Goal: Task Accomplishment & Management: Complete application form

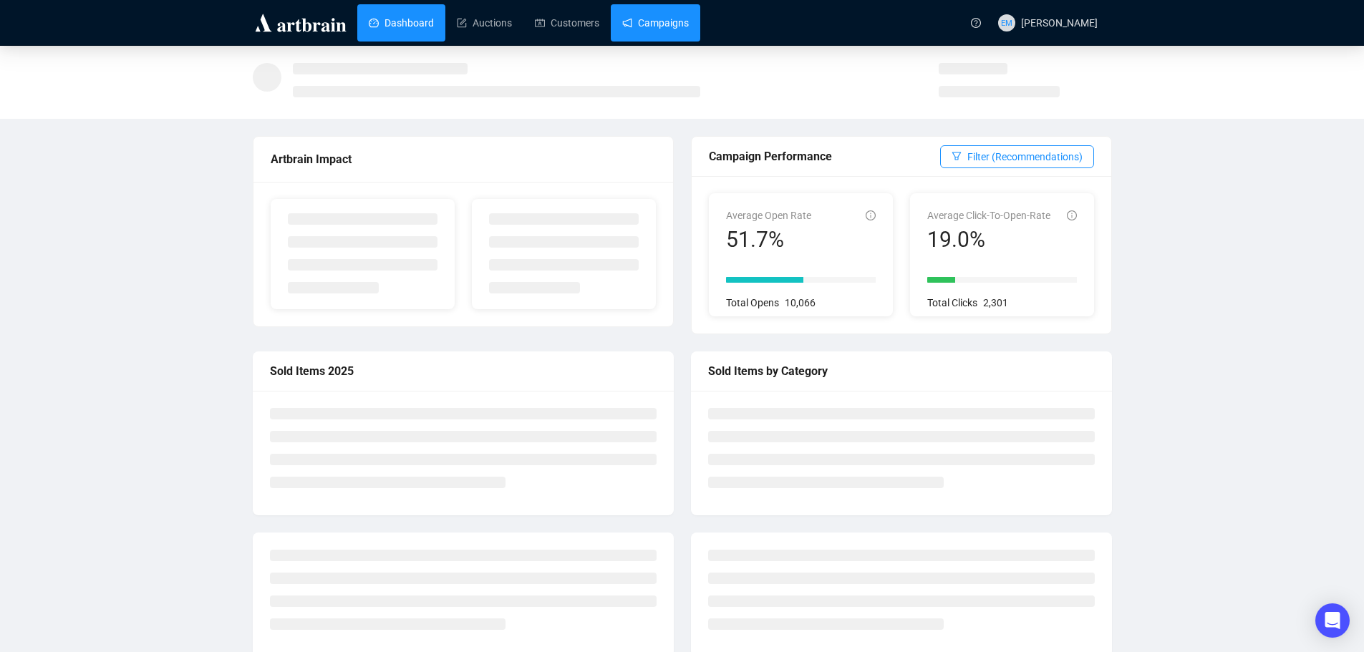
click at [639, 23] on link "Campaigns" at bounding box center [655, 22] width 67 height 37
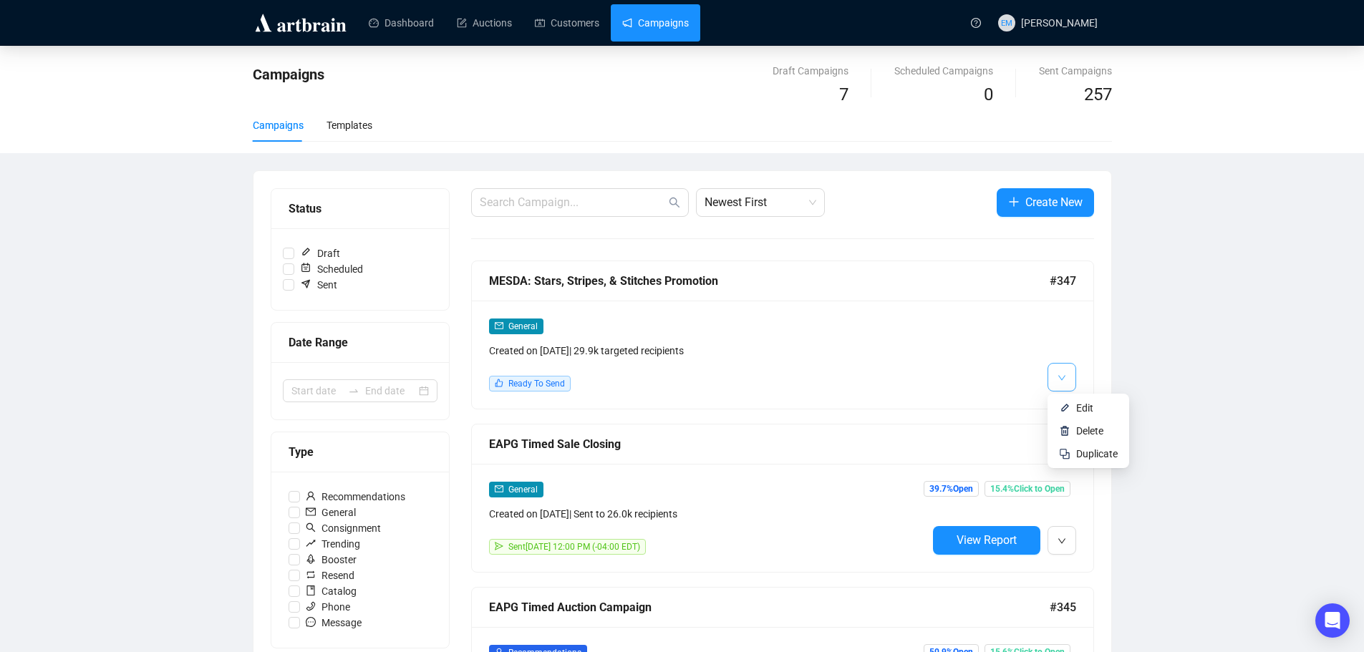
click at [1055, 379] on button "button" at bounding box center [1061, 377] width 29 height 29
click at [1085, 410] on span "Edit" at bounding box center [1084, 407] width 17 height 11
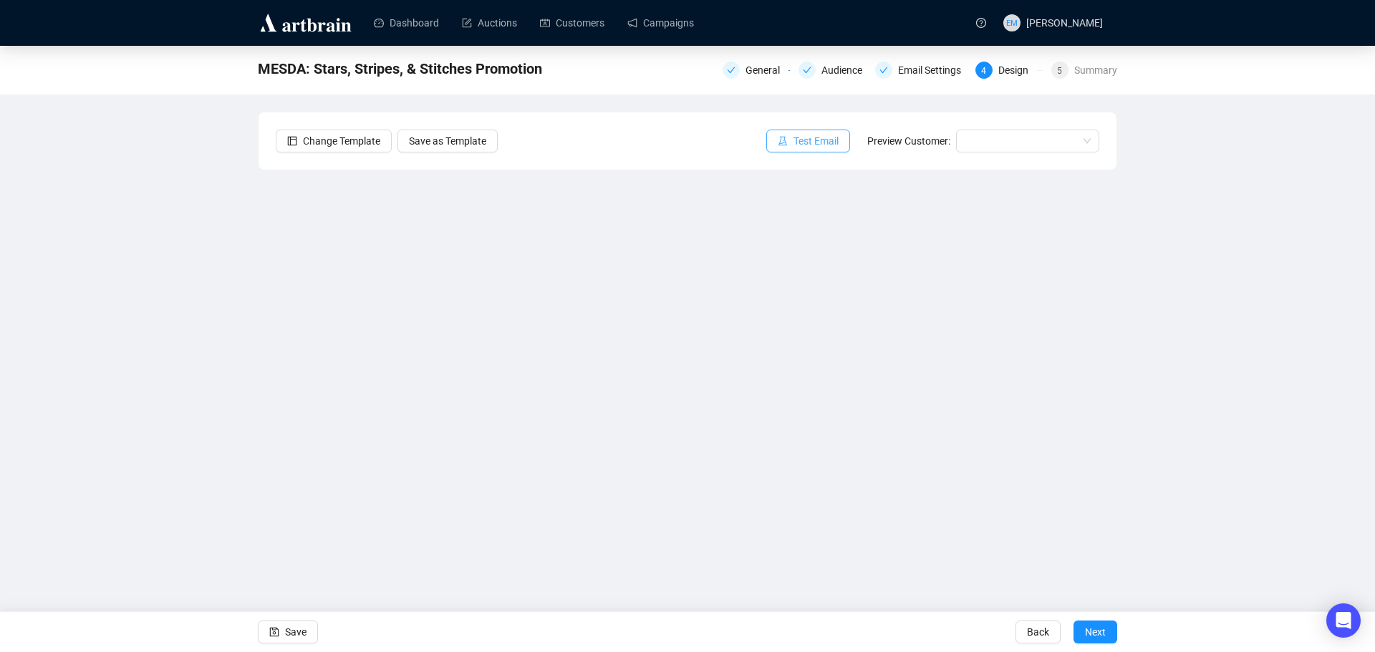
click at [825, 150] on button "Test Email" at bounding box center [808, 141] width 84 height 23
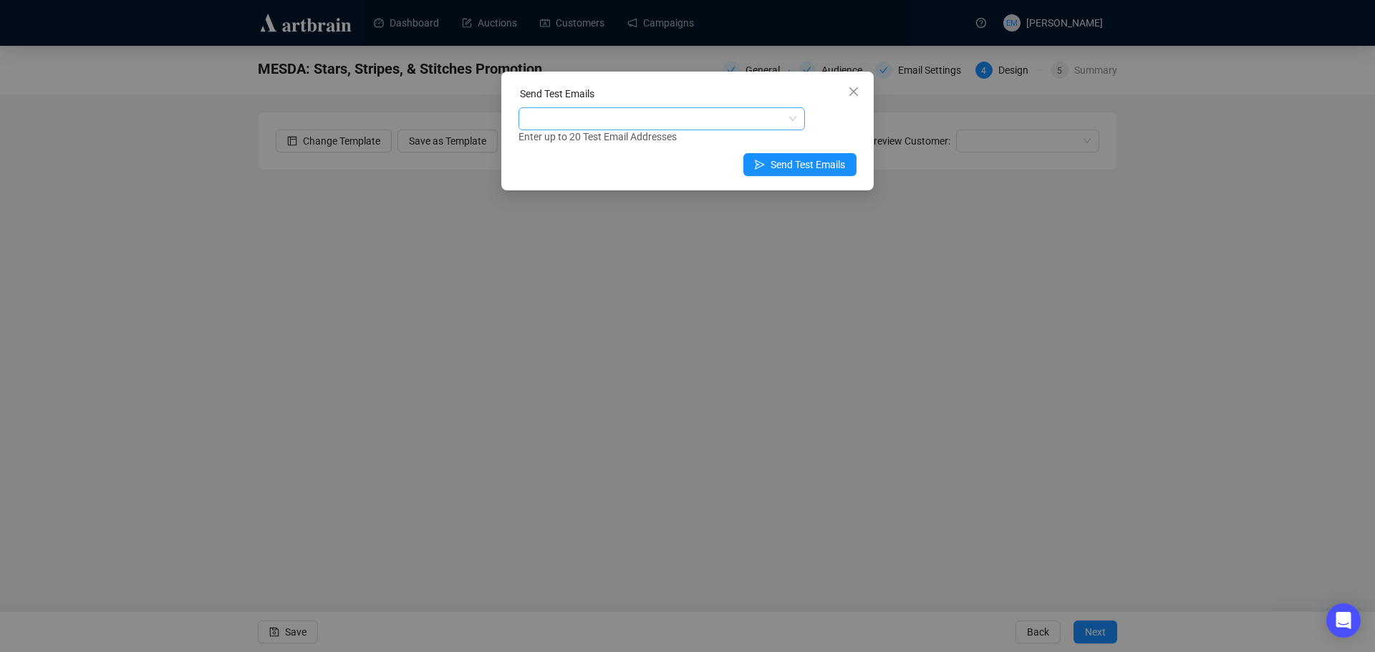
click at [729, 120] on div at bounding box center [654, 119] width 266 height 20
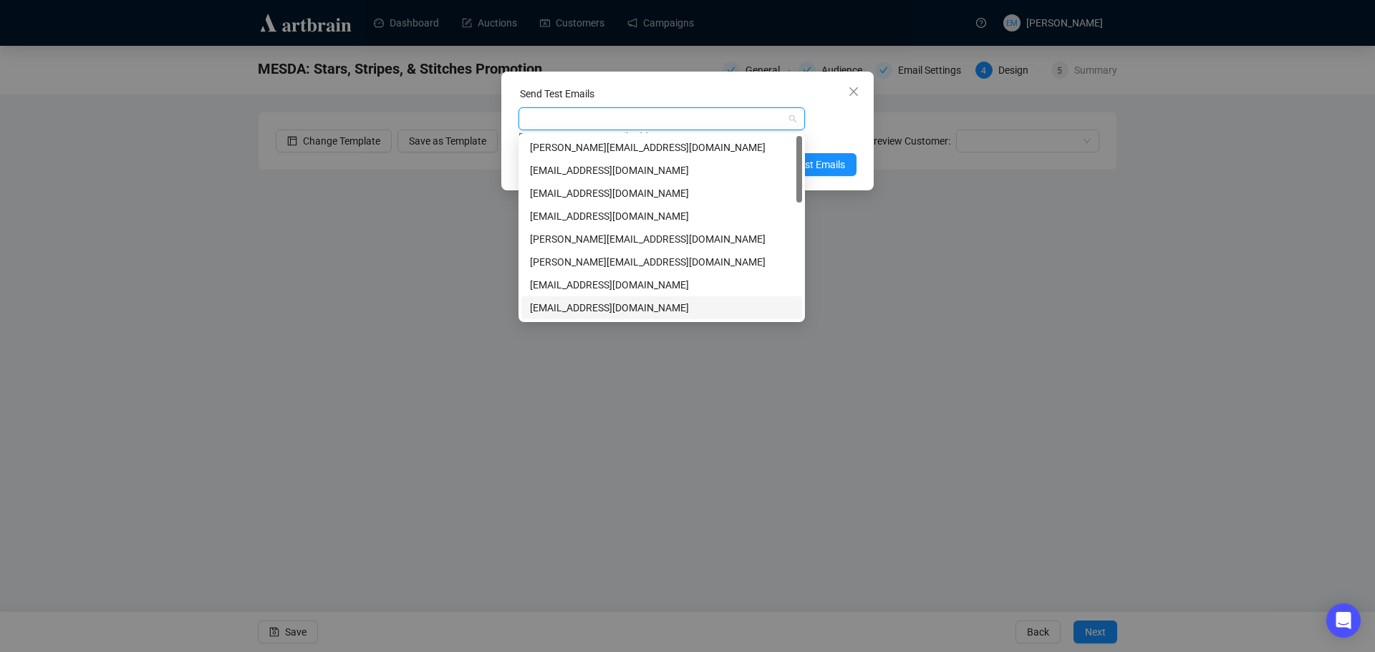
click at [641, 306] on div "[EMAIL_ADDRESS][DOMAIN_NAME]" at bounding box center [661, 308] width 263 height 16
click at [834, 160] on span "Send Test Emails" at bounding box center [807, 165] width 74 height 16
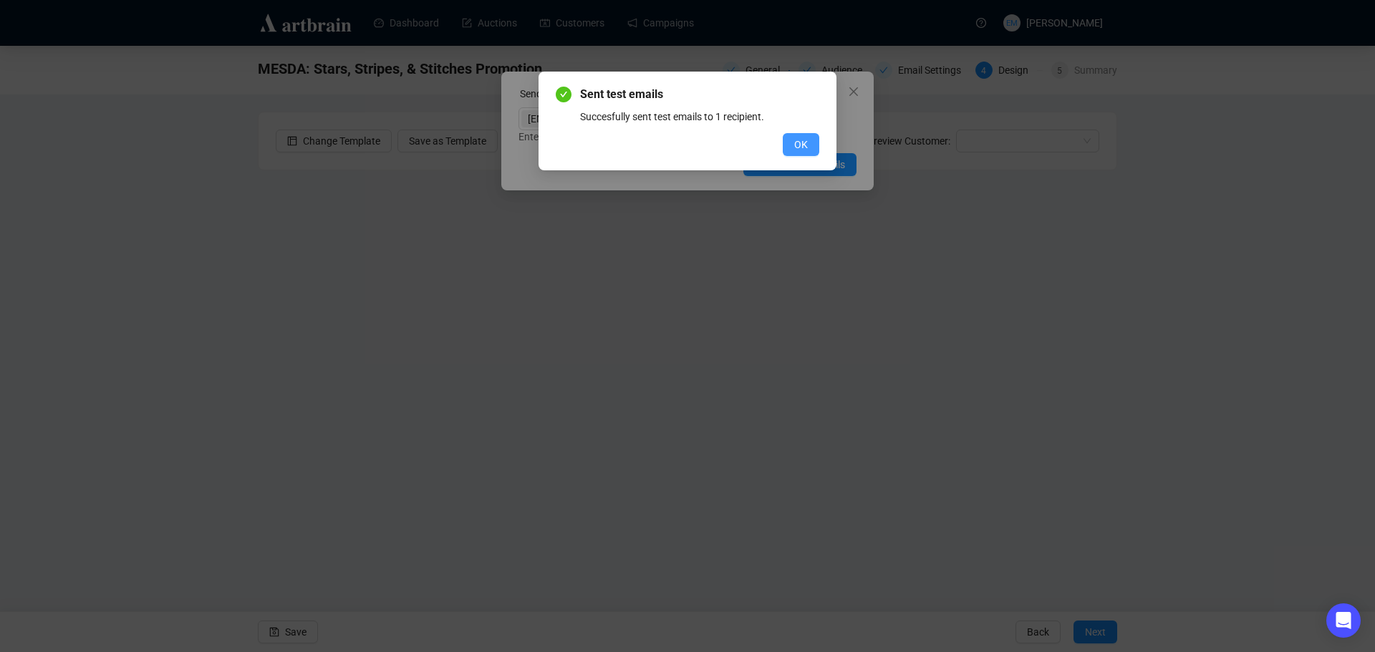
click at [810, 144] on button "OK" at bounding box center [800, 144] width 37 height 23
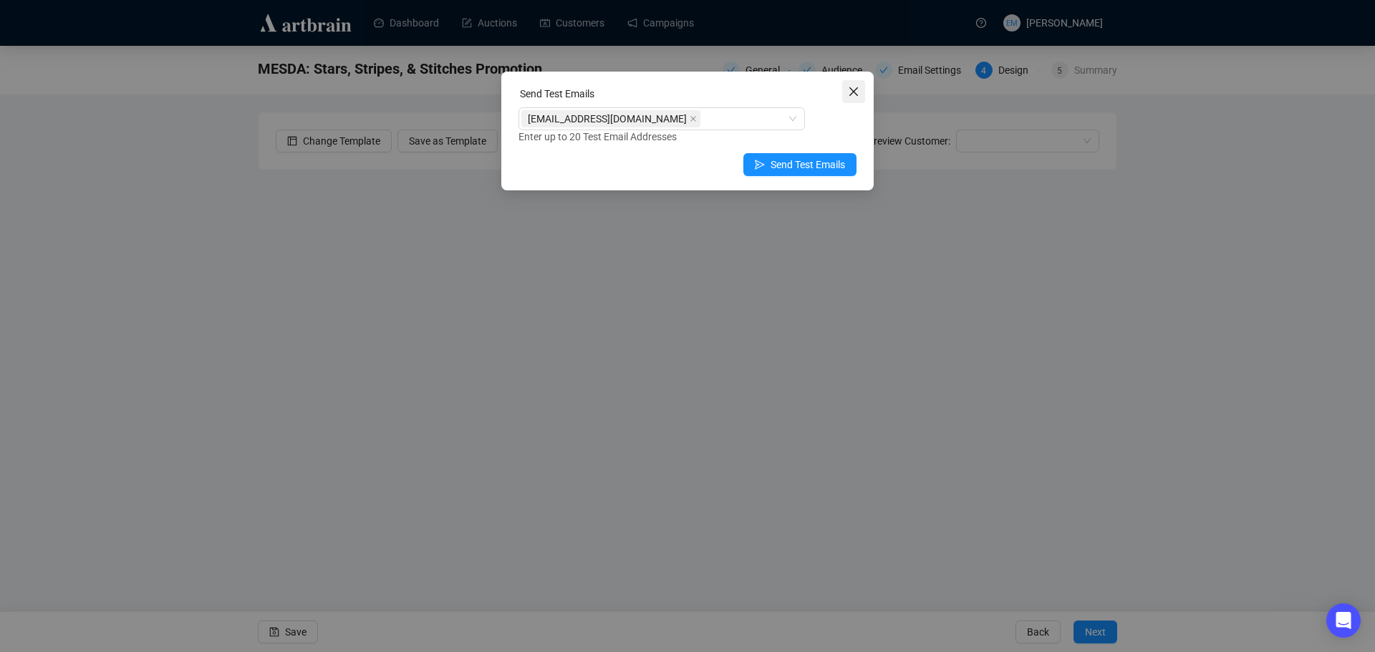
click at [858, 94] on icon "close" at bounding box center [853, 91] width 11 height 11
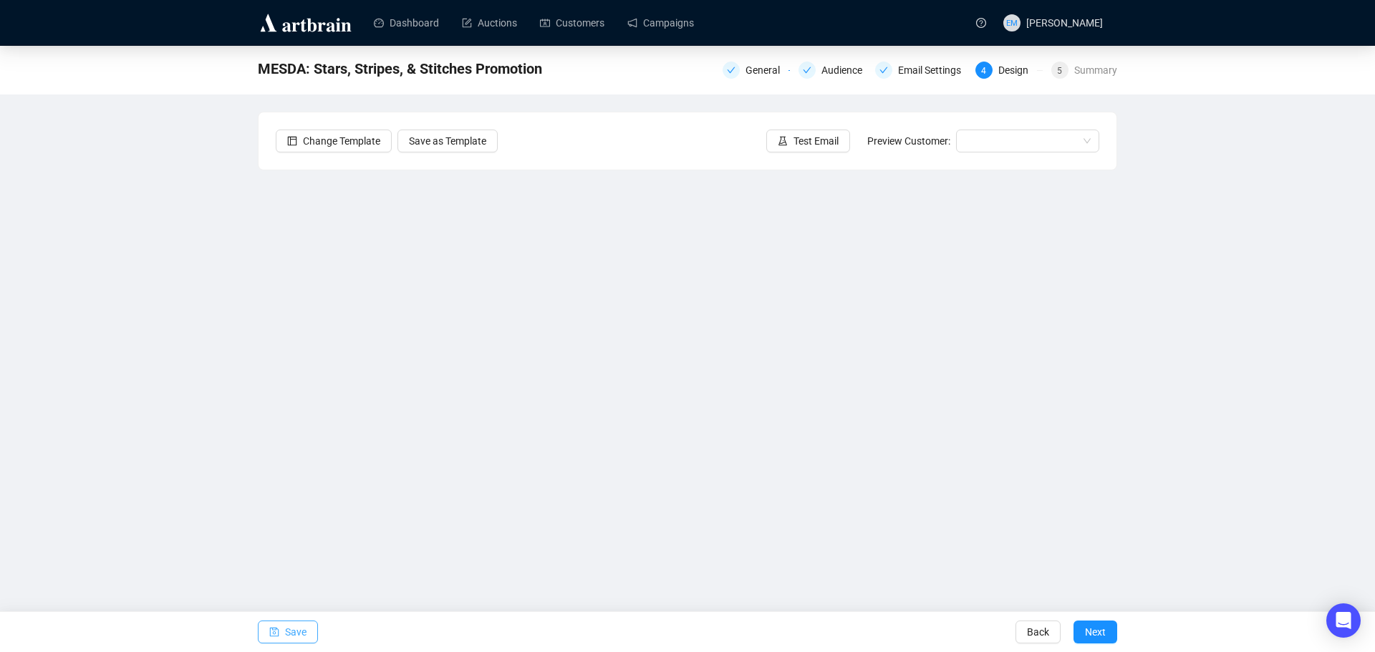
click at [304, 634] on span "Save" at bounding box center [295, 632] width 21 height 40
click at [298, 635] on span "Save" at bounding box center [295, 632] width 21 height 40
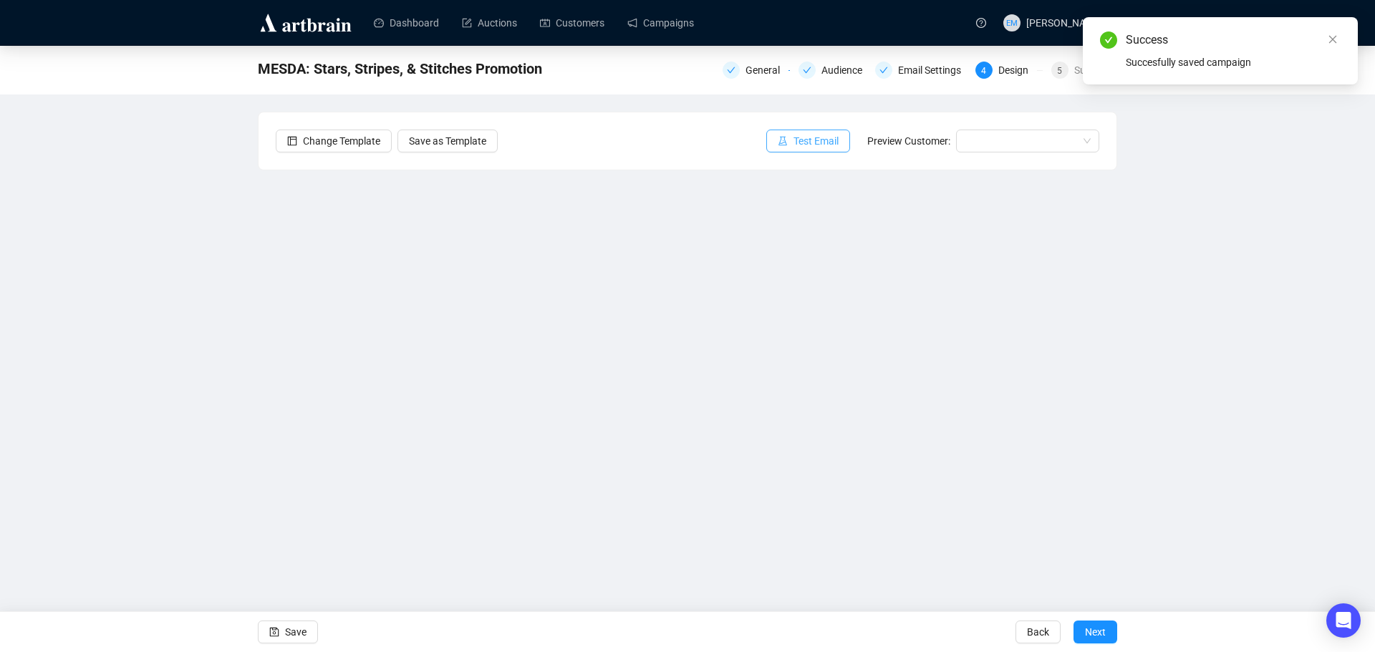
click at [810, 136] on span "Test Email" at bounding box center [815, 141] width 45 height 16
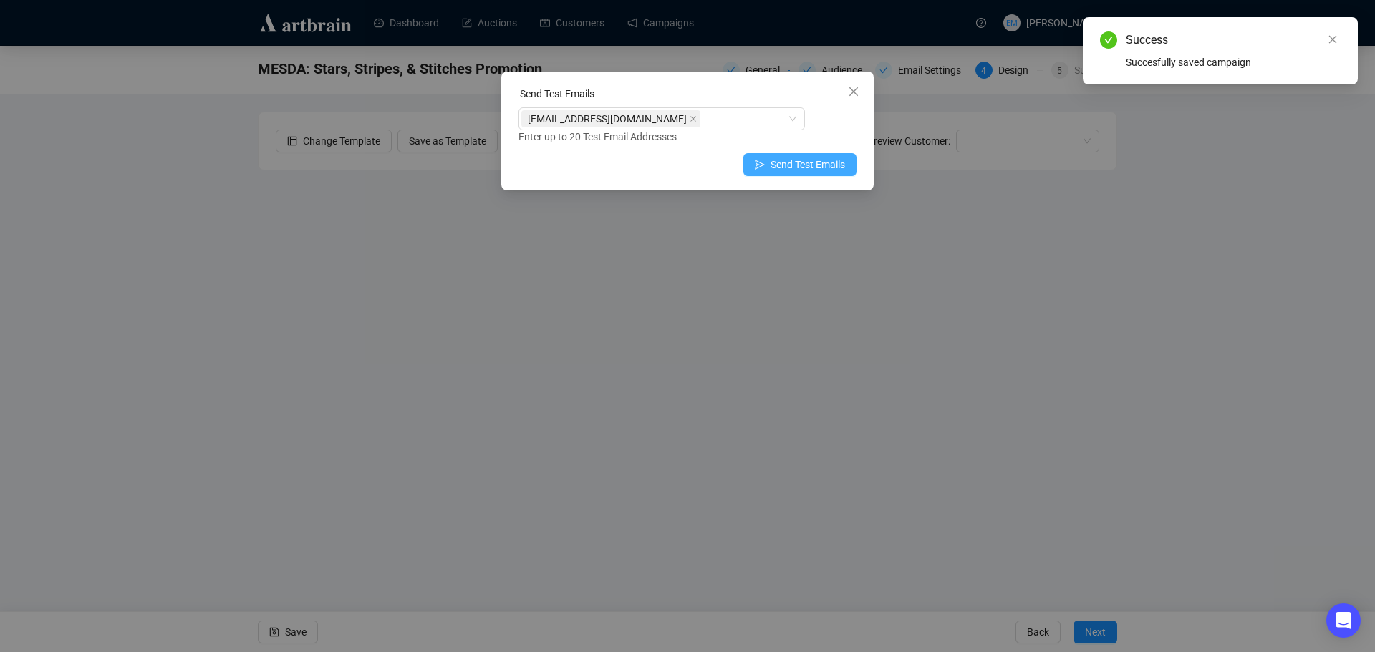
click at [787, 173] on button "Send Test Emails" at bounding box center [799, 164] width 113 height 23
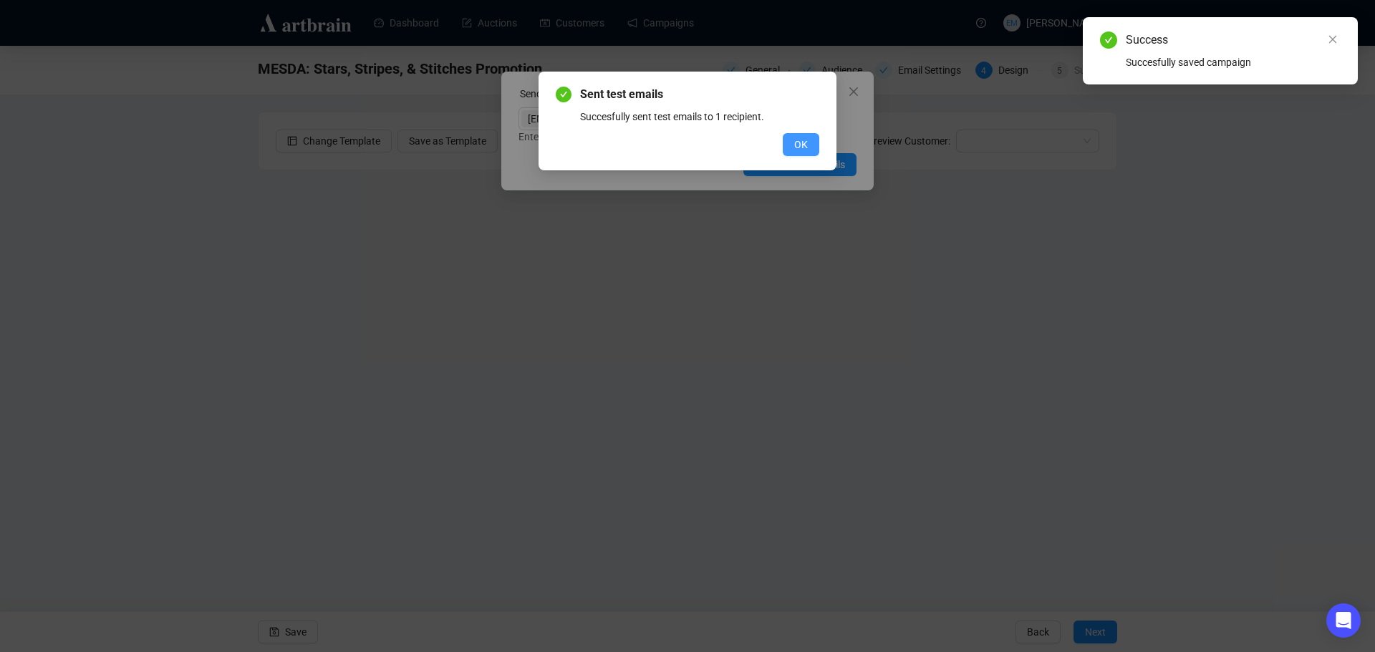
click at [793, 144] on button "OK" at bounding box center [800, 144] width 37 height 23
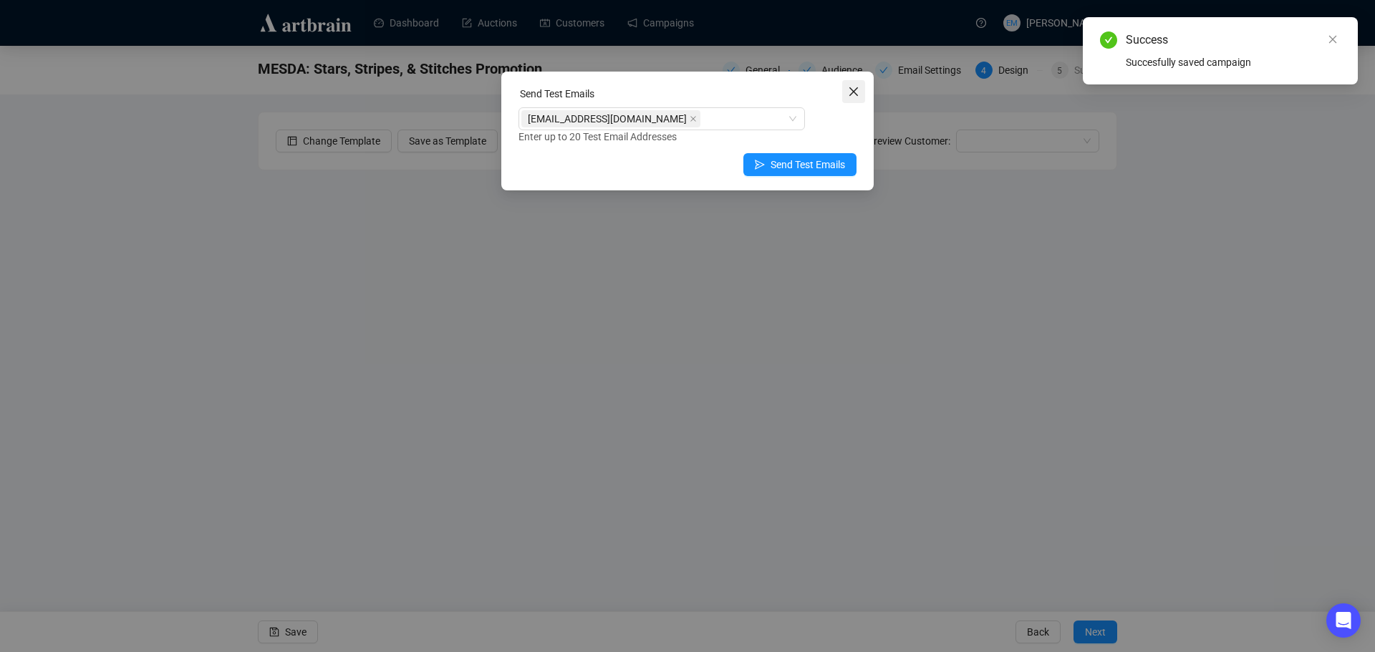
click at [858, 87] on icon "close" at bounding box center [853, 91] width 11 height 11
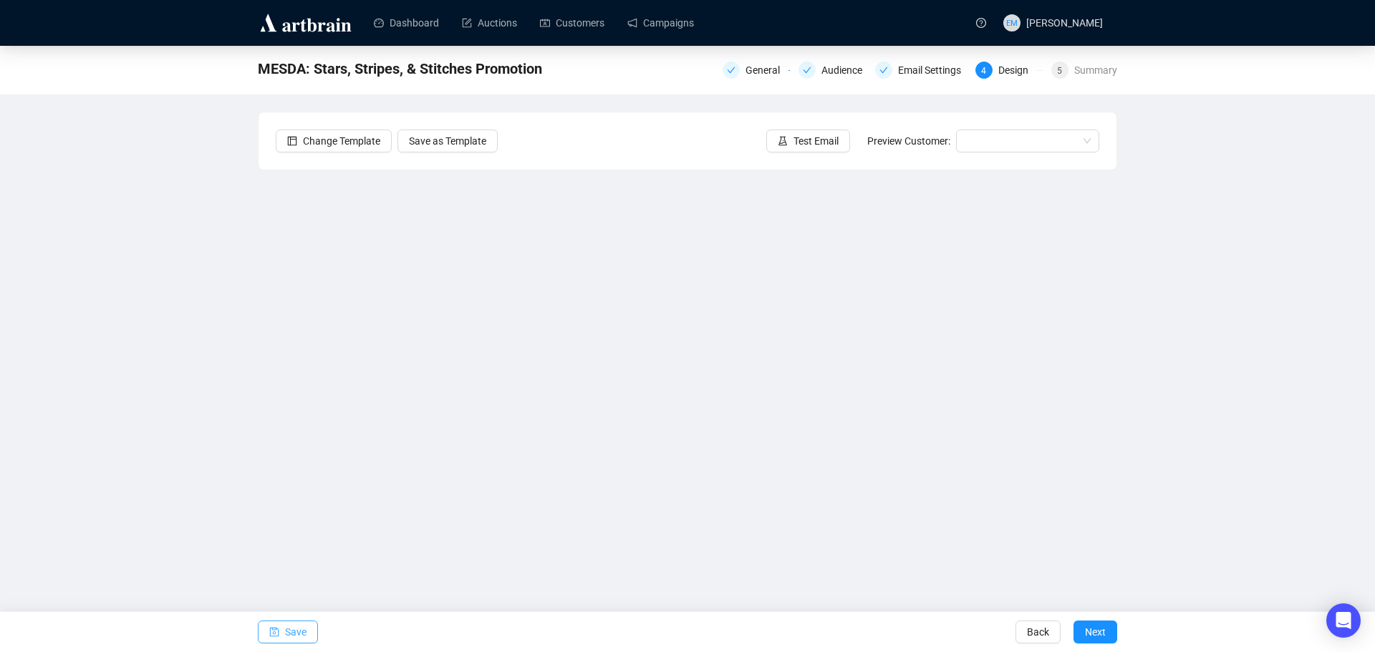
click at [273, 634] on icon "save" at bounding box center [274, 632] width 9 height 9
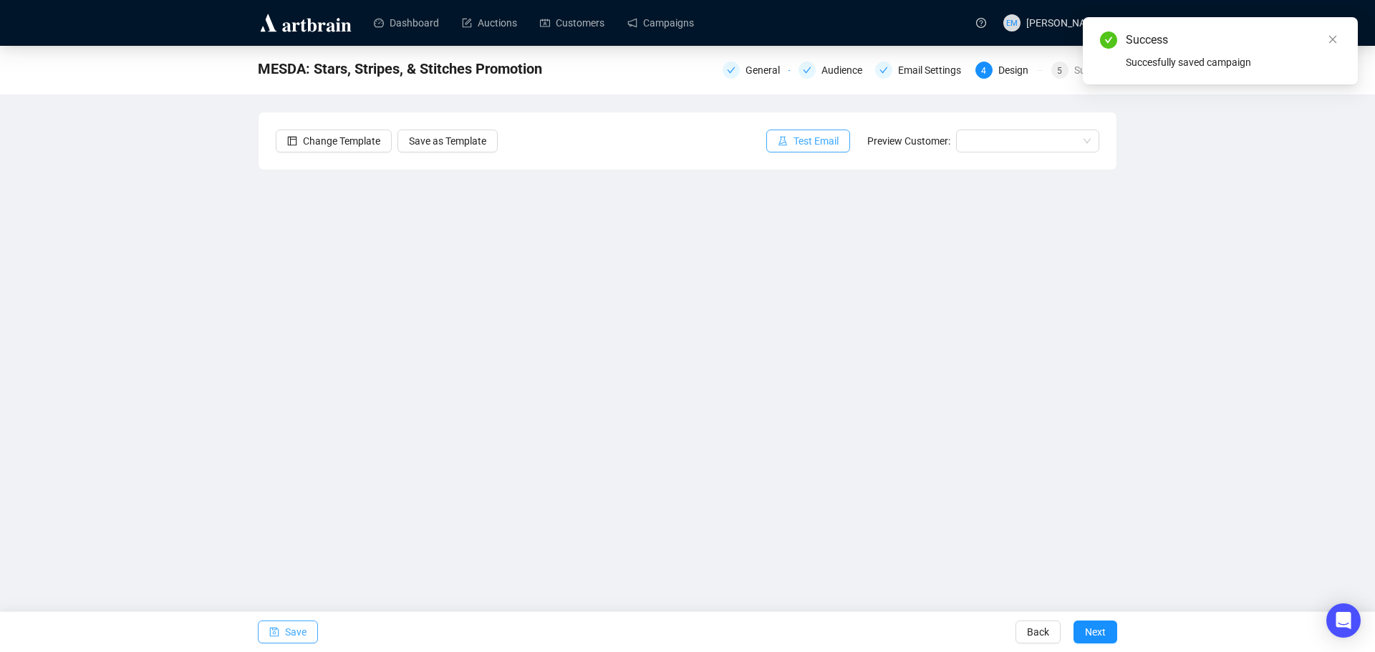
click at [803, 142] on span "Test Email" at bounding box center [815, 141] width 45 height 16
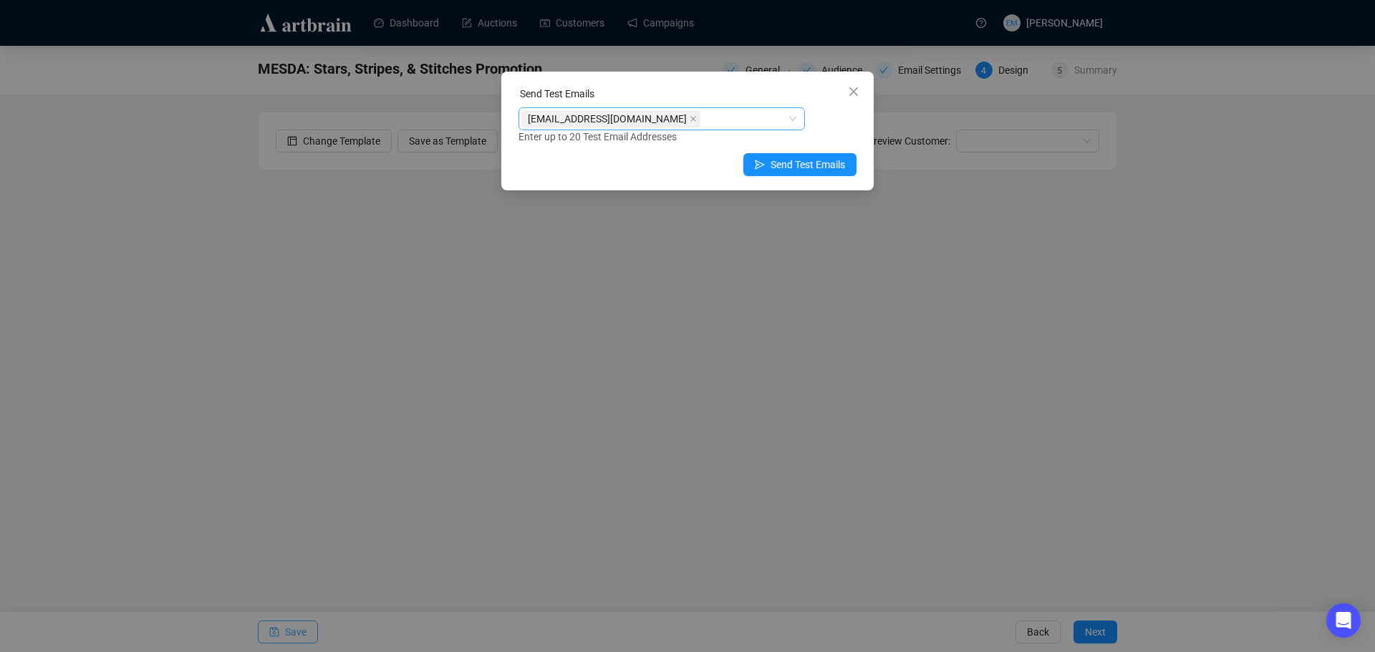
click at [766, 118] on div "[EMAIL_ADDRESS][DOMAIN_NAME]" at bounding box center [654, 119] width 266 height 20
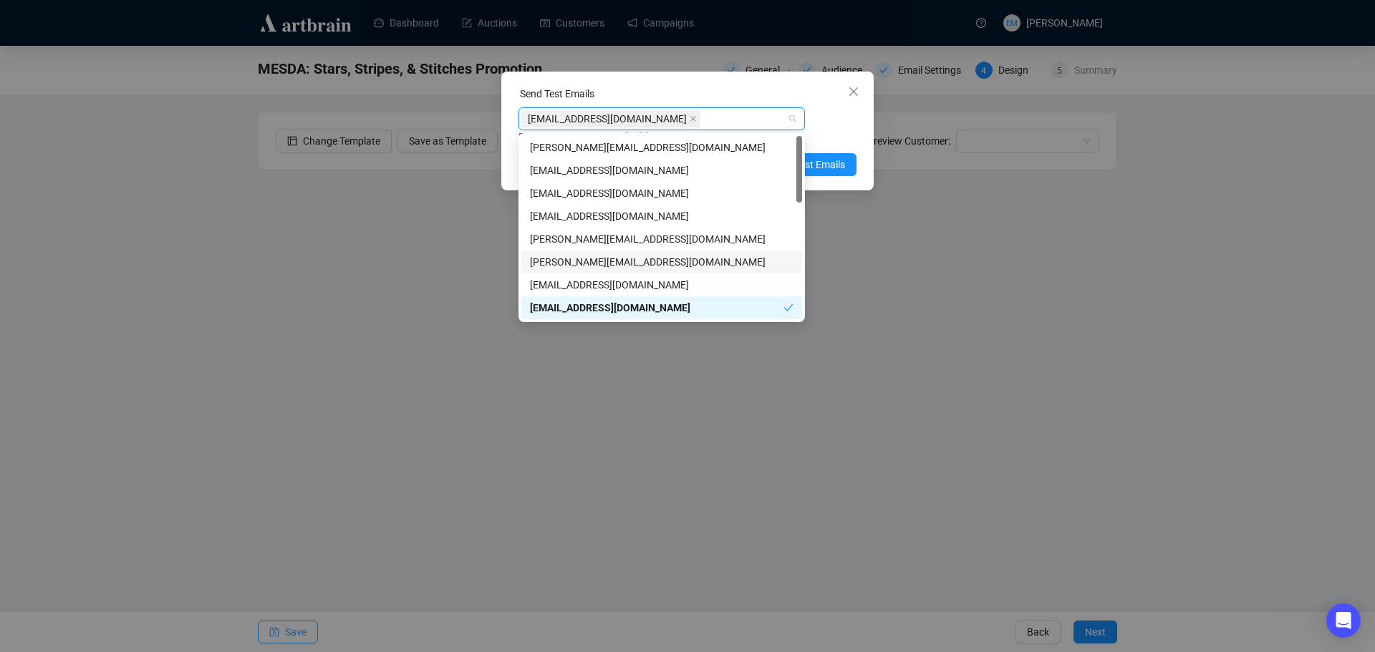
scroll to position [143, 0]
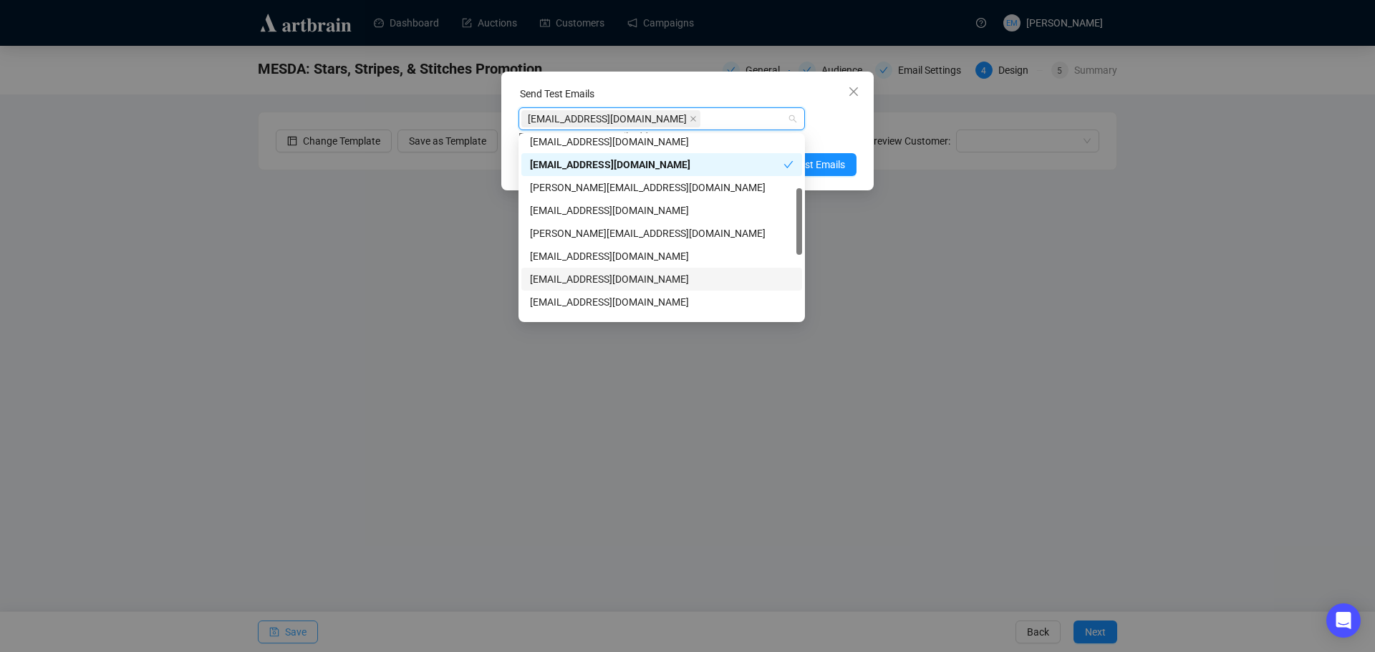
click at [666, 277] on div "[EMAIL_ADDRESS][DOMAIN_NAME]" at bounding box center [661, 279] width 263 height 16
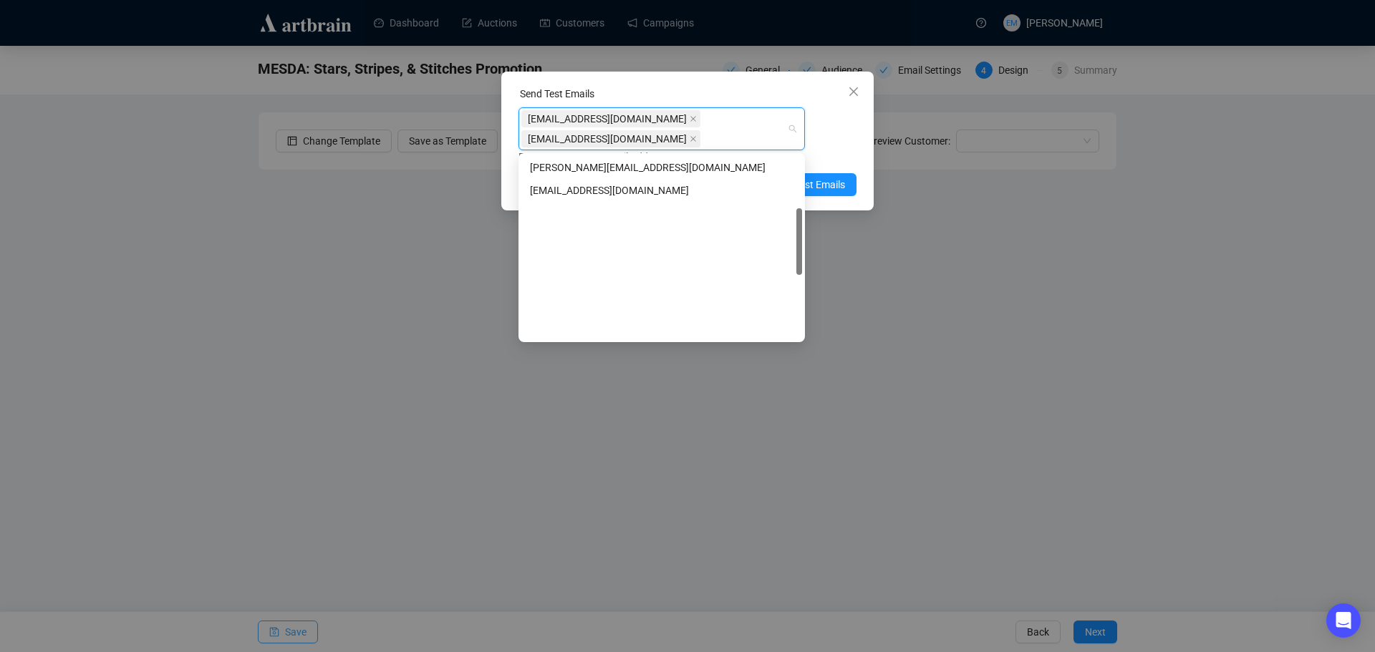
scroll to position [321, 0]
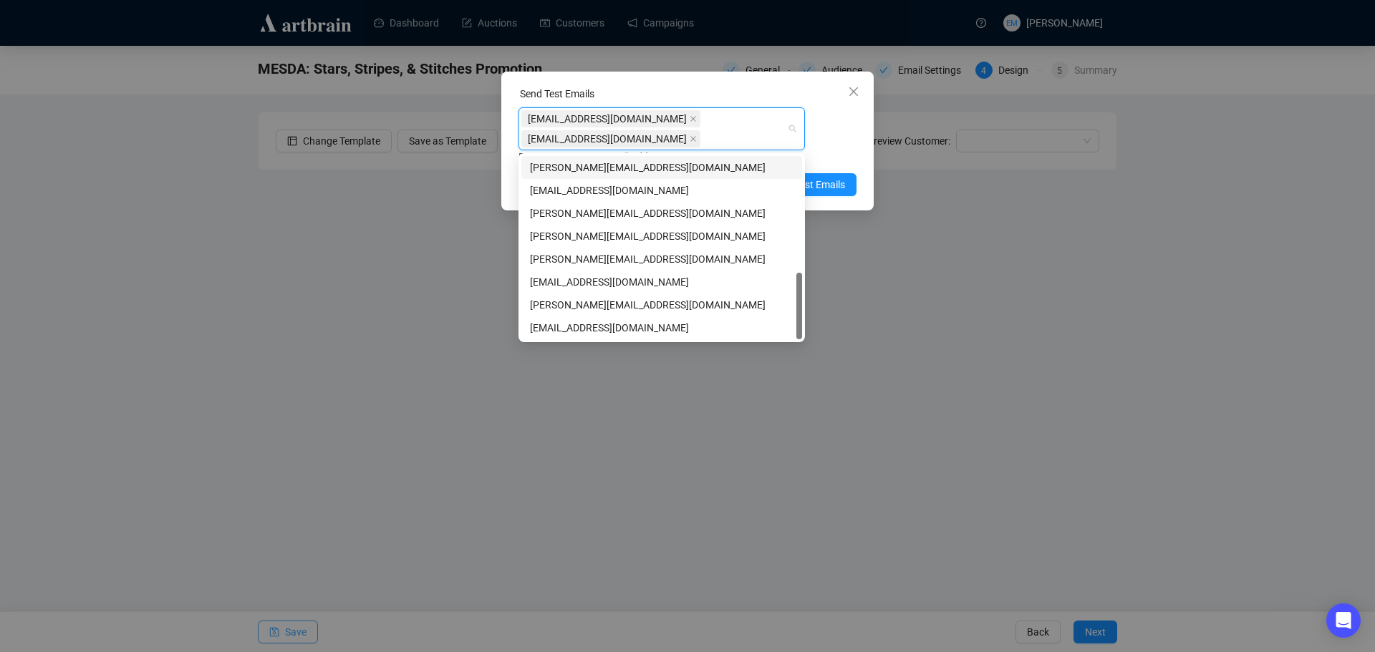
click at [838, 140] on div "[EMAIL_ADDRESS][DOMAIN_NAME] [PERSON_NAME][EMAIL_ADDRESS][DOMAIN_NAME] Enter up…" at bounding box center [687, 135] width 338 height 57
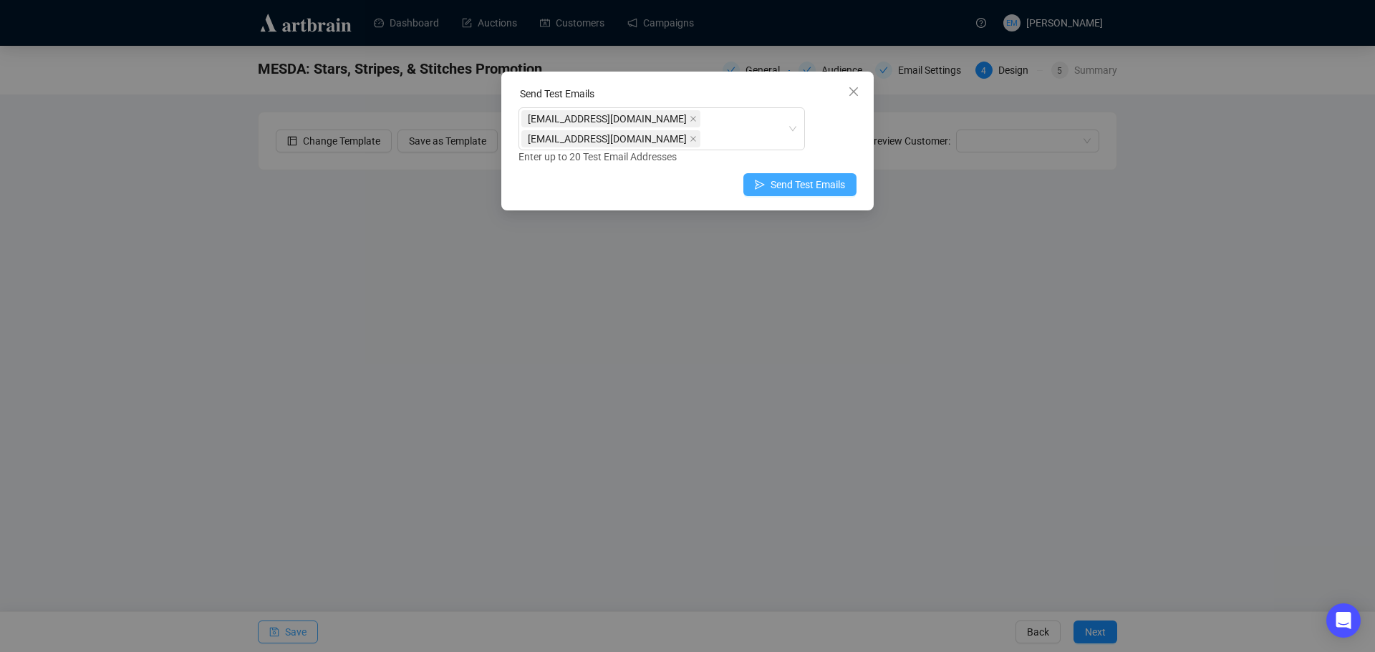
click at [773, 184] on span "Send Test Emails" at bounding box center [807, 185] width 74 height 16
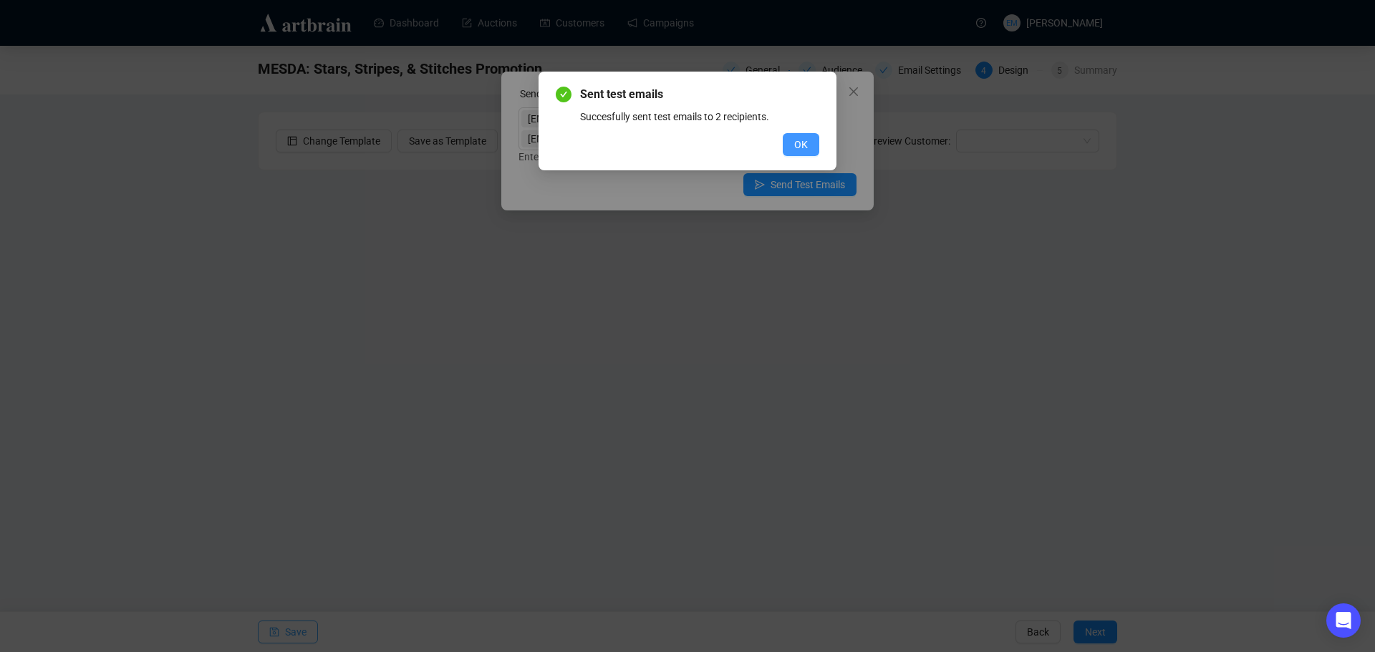
click at [805, 148] on span "OK" at bounding box center [801, 145] width 14 height 16
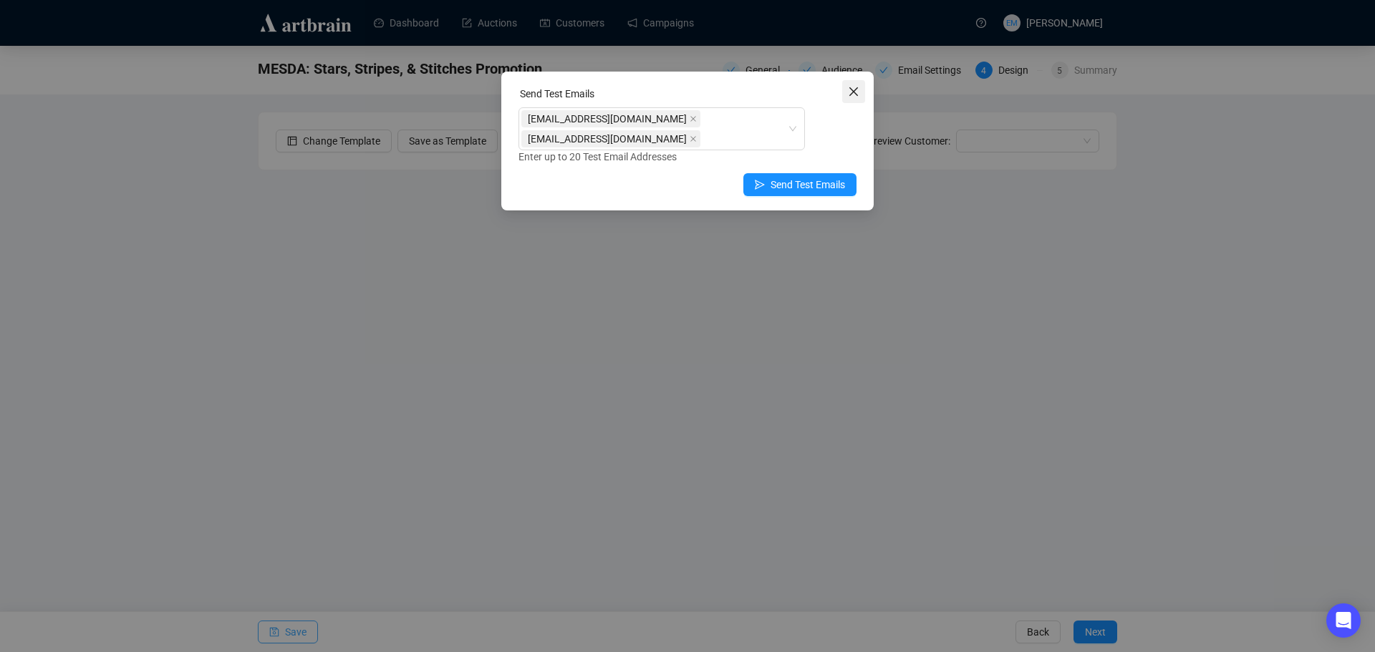
click at [854, 91] on icon "close" at bounding box center [853, 91] width 9 height 9
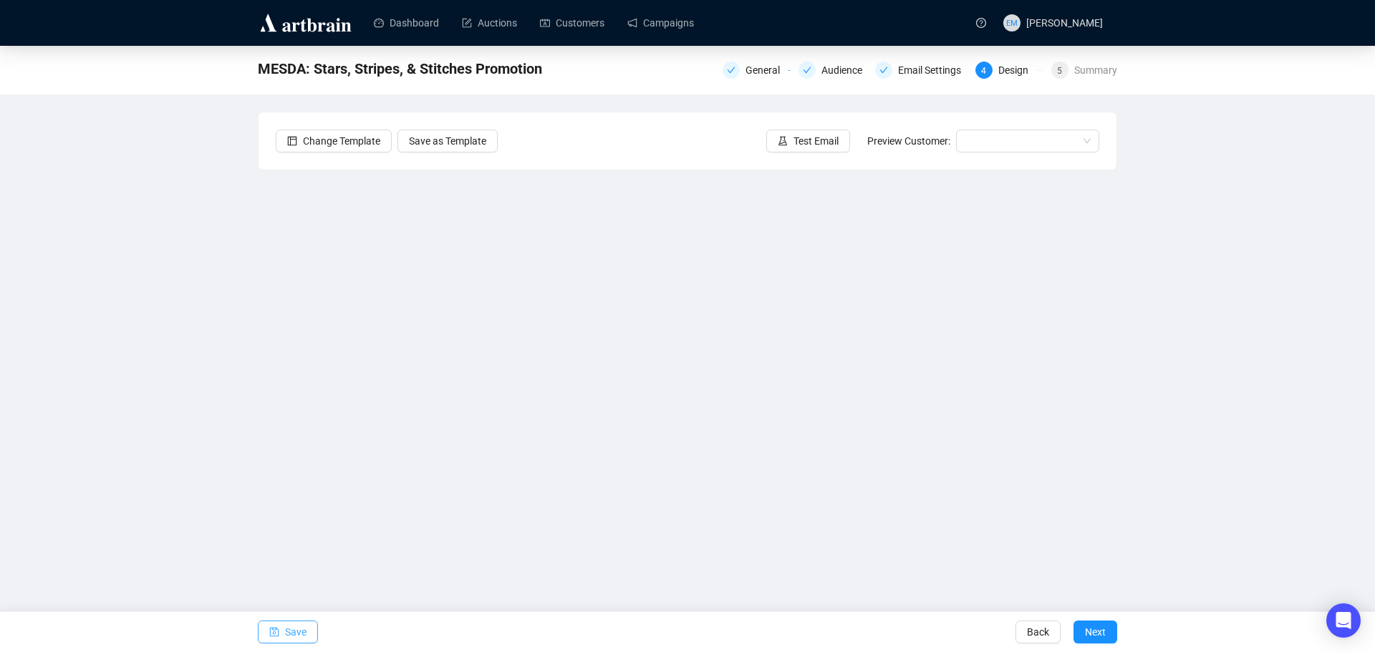
click at [289, 630] on span "Save" at bounding box center [295, 632] width 21 height 40
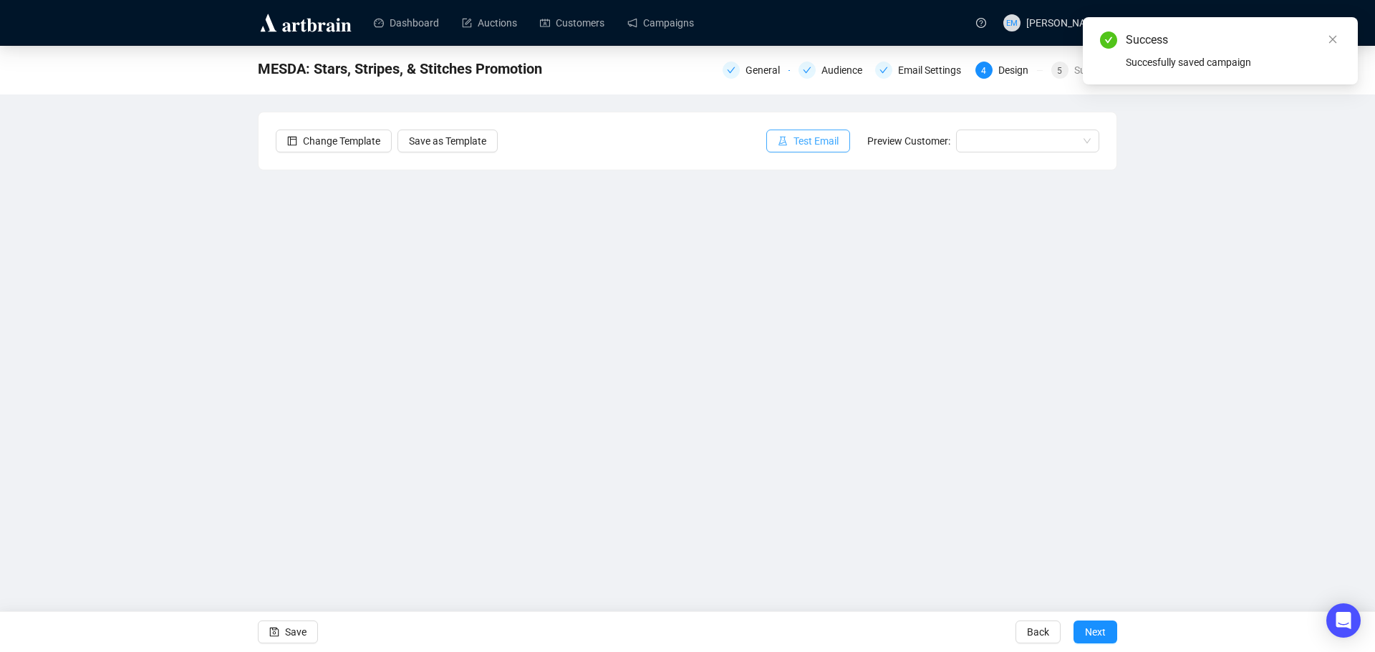
click at [820, 142] on span "Test Email" at bounding box center [815, 141] width 45 height 16
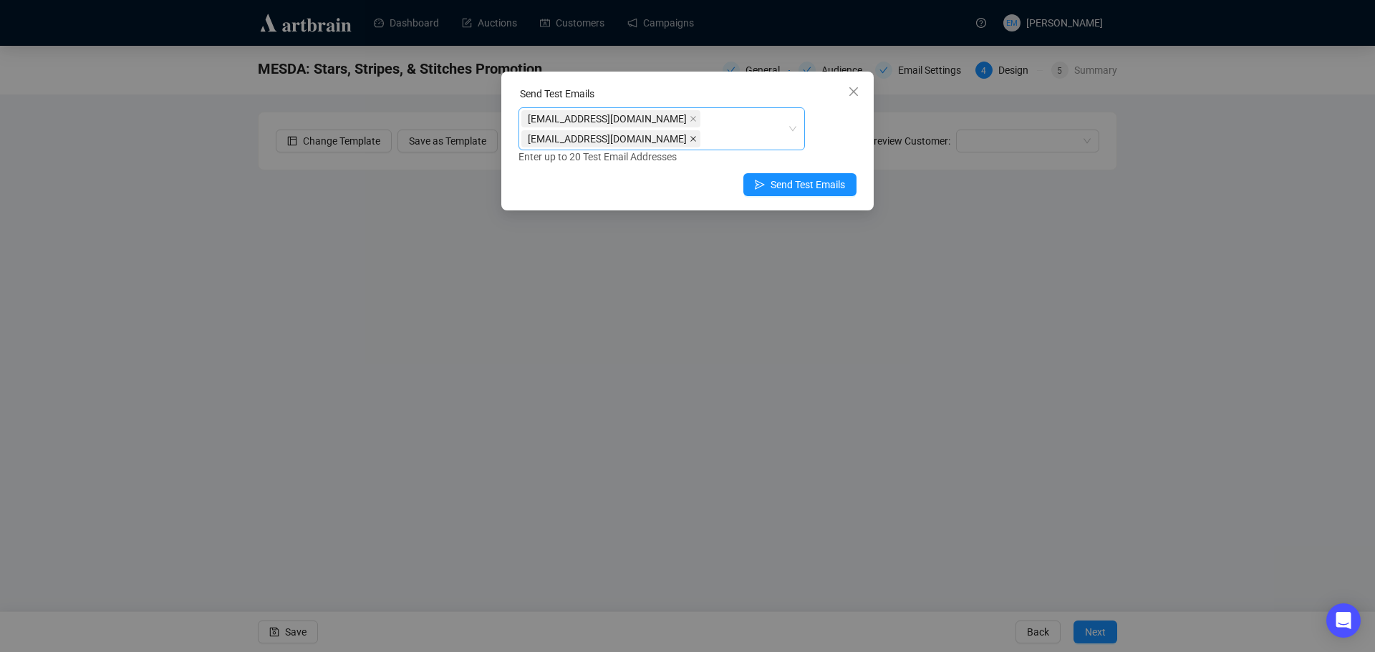
click at [690, 137] on icon "close" at bounding box center [693, 139] width 6 height 6
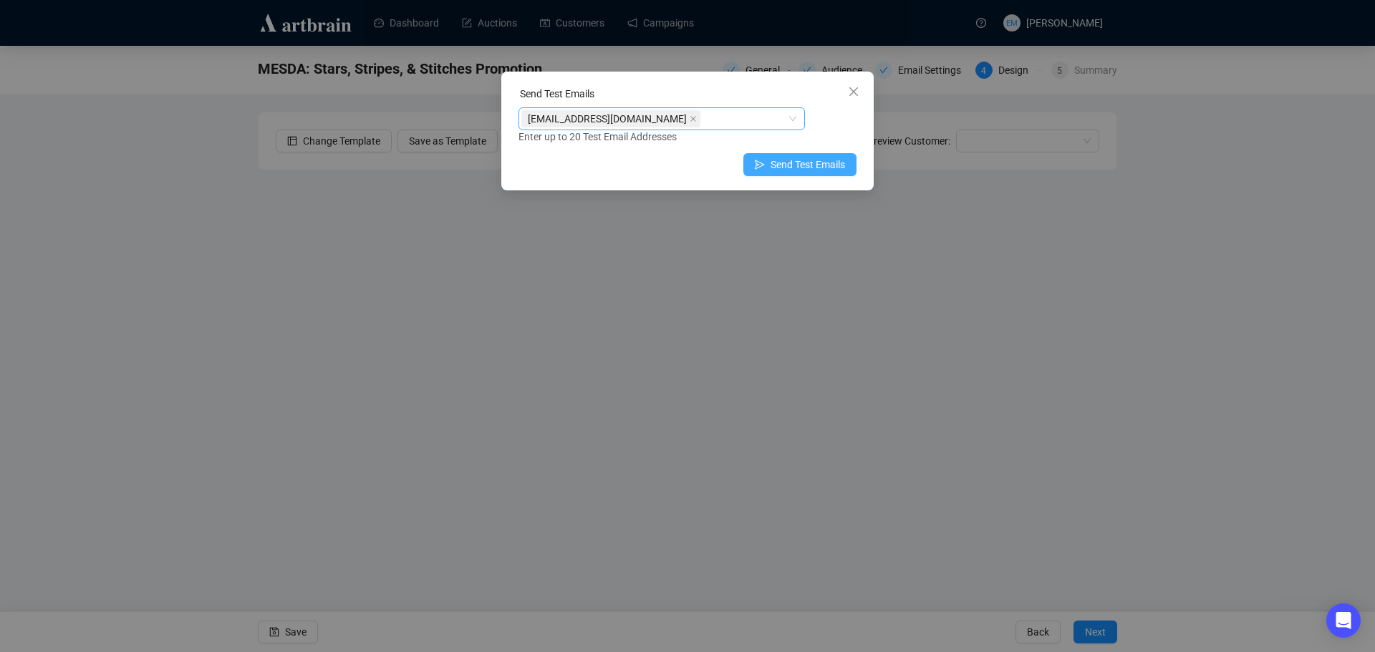
click at [838, 166] on span "Send Test Emails" at bounding box center [807, 165] width 74 height 16
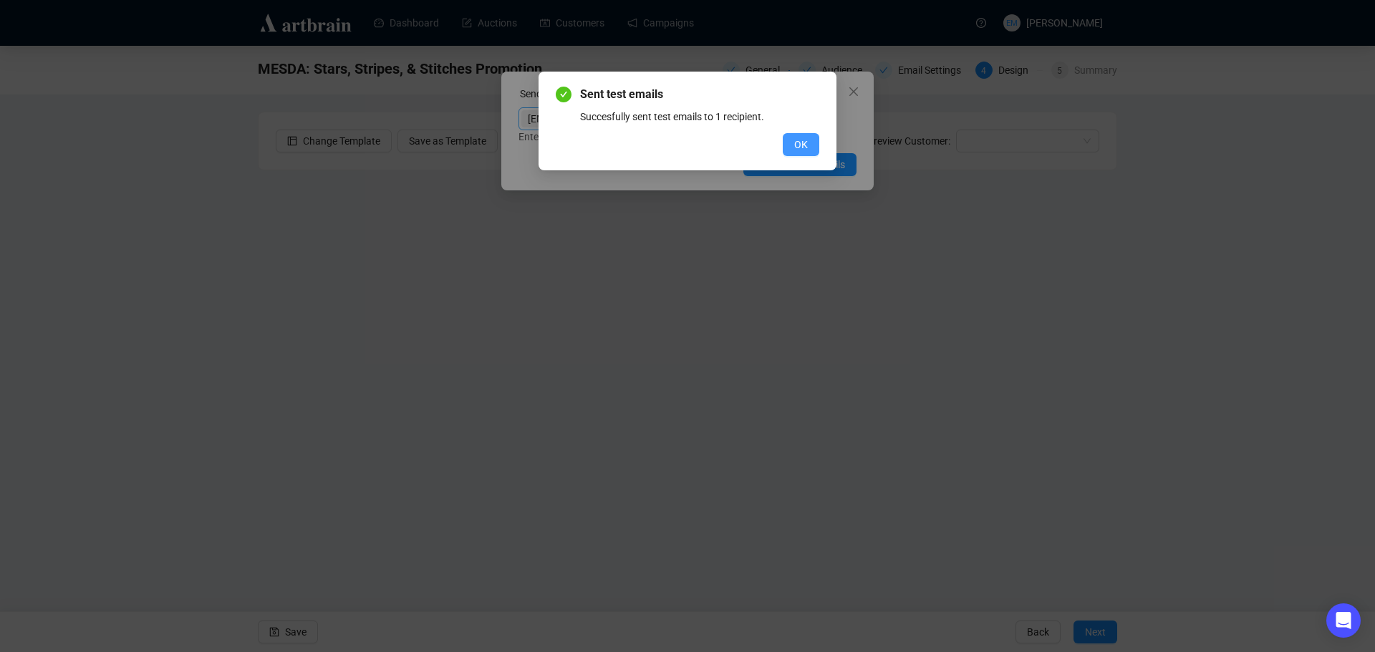
click at [796, 149] on span "OK" at bounding box center [801, 145] width 14 height 16
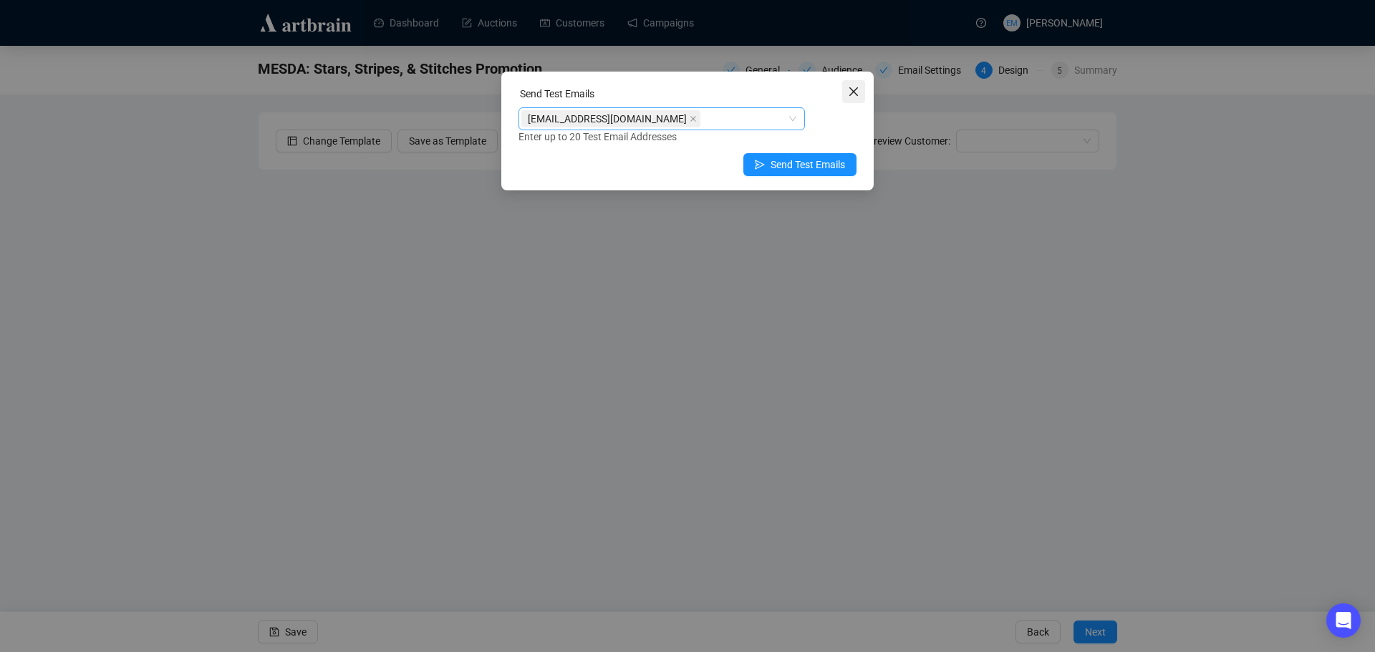
click at [853, 91] on icon "close" at bounding box center [853, 91] width 9 height 9
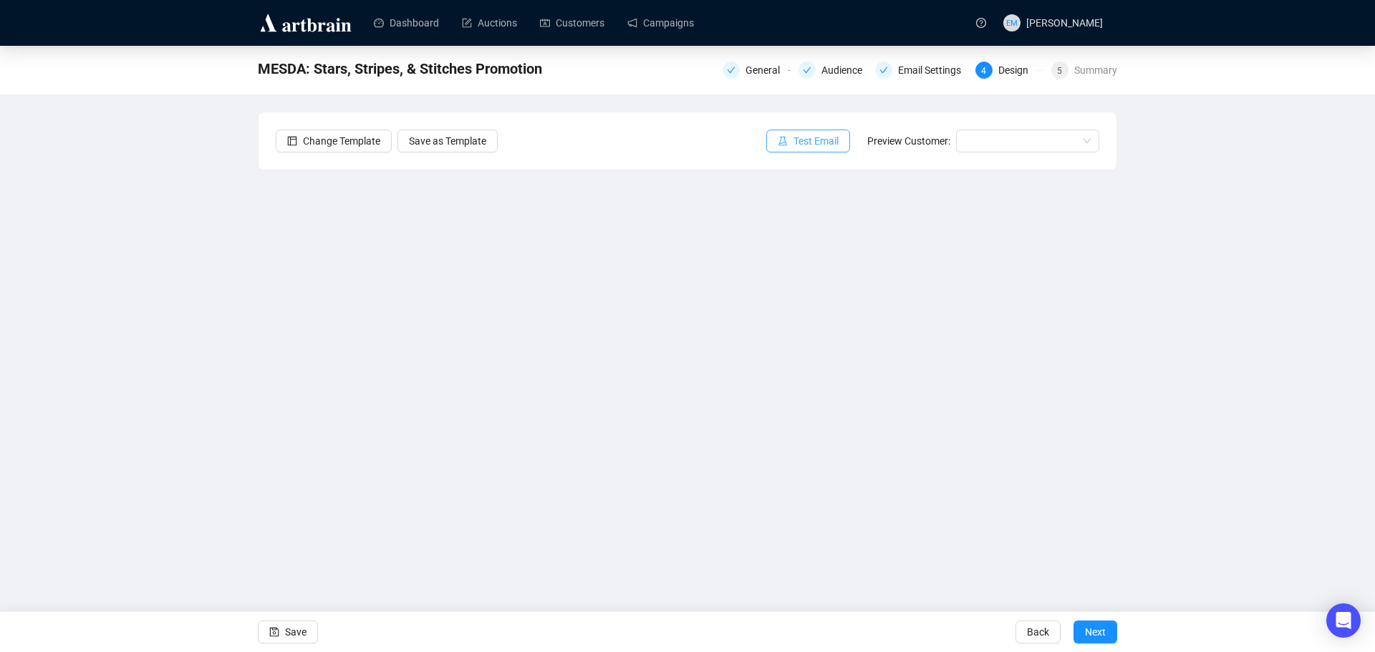
click at [830, 144] on span "Test Email" at bounding box center [815, 141] width 45 height 16
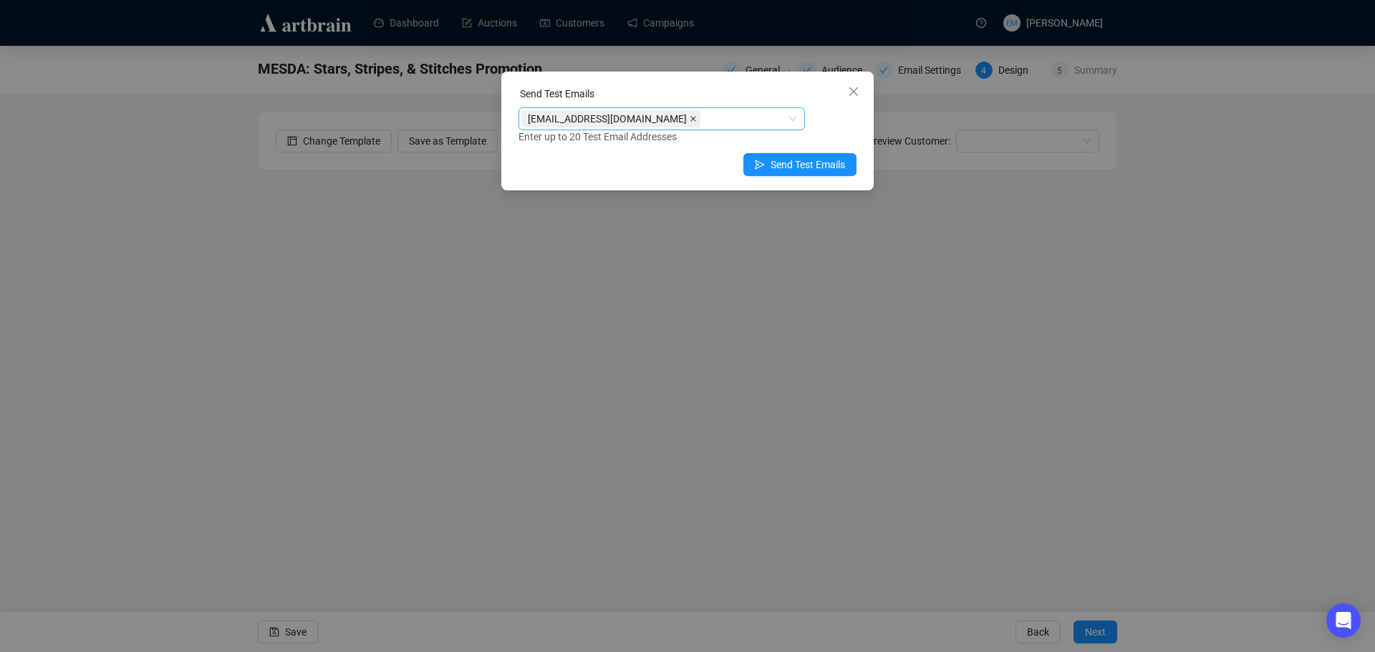
click at [689, 120] on icon "close" at bounding box center [692, 118] width 7 height 7
click at [658, 120] on div at bounding box center [654, 119] width 266 height 20
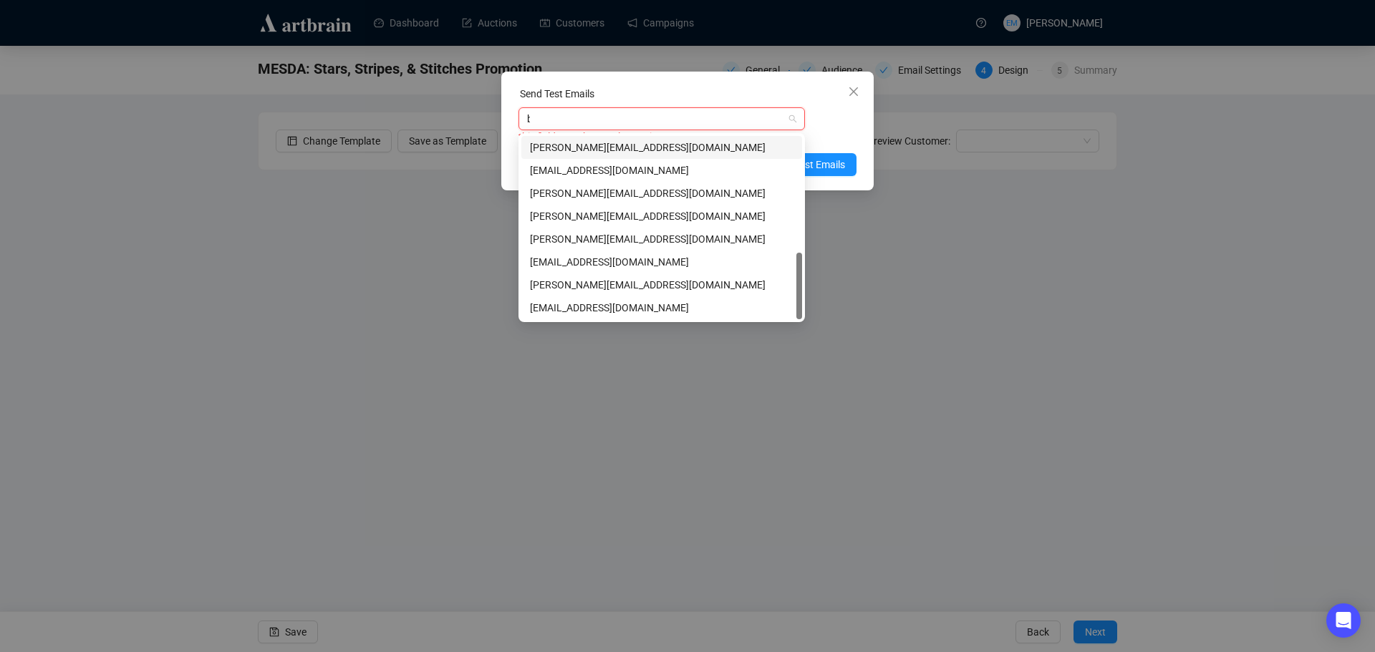
scroll to position [23, 0]
type input "be"
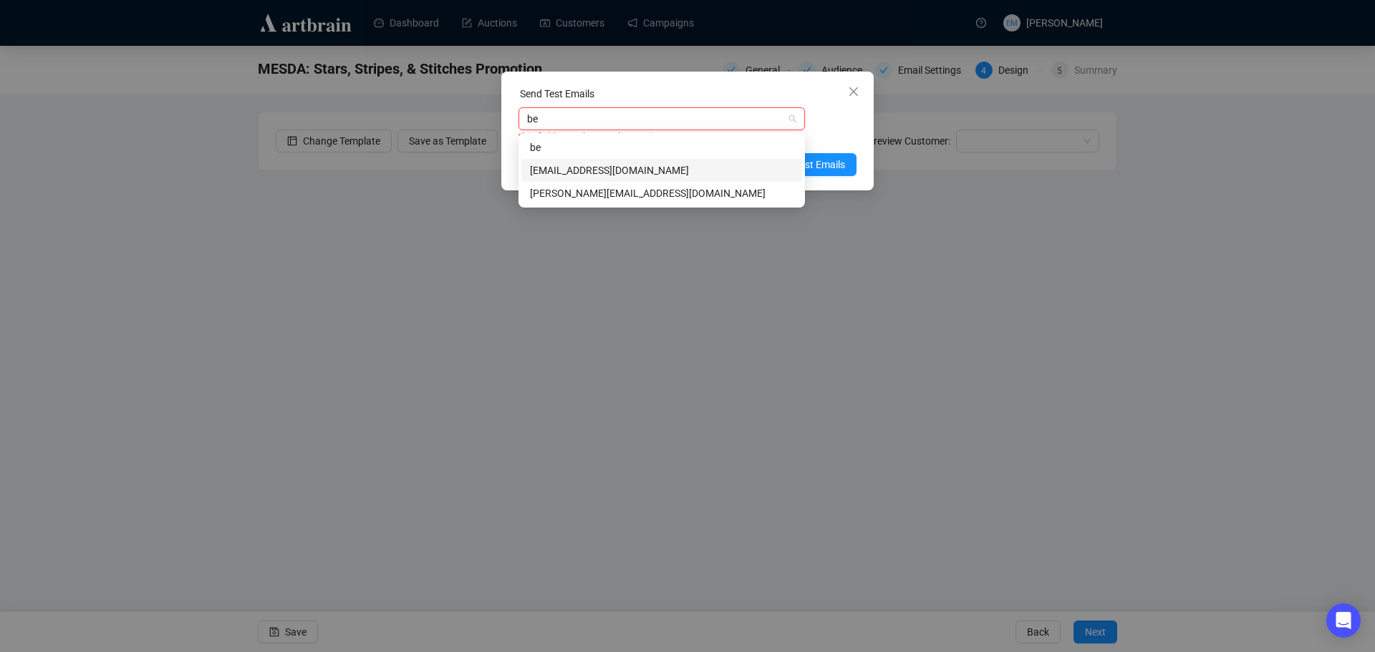
click at [619, 167] on div "[EMAIL_ADDRESS][DOMAIN_NAME]" at bounding box center [661, 171] width 263 height 16
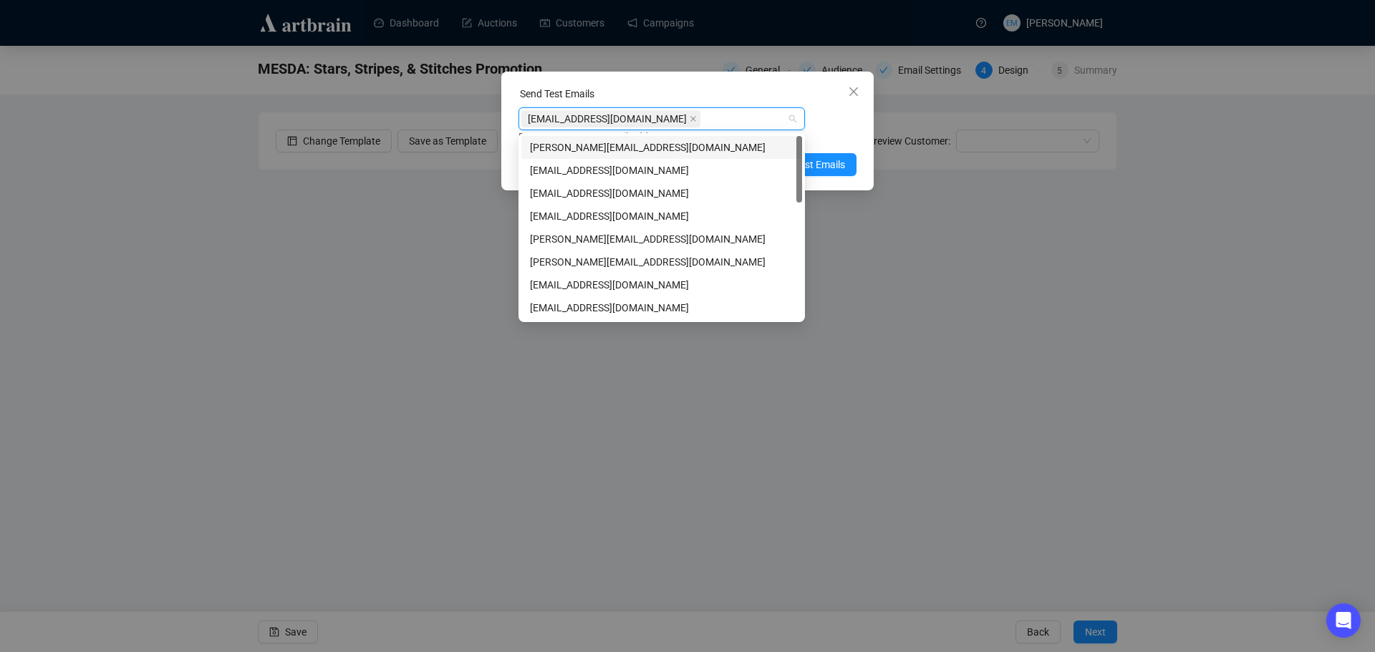
click at [824, 126] on div "[EMAIL_ADDRESS][DOMAIN_NAME] Enter up to 20 Test Email Addresses" at bounding box center [687, 125] width 338 height 37
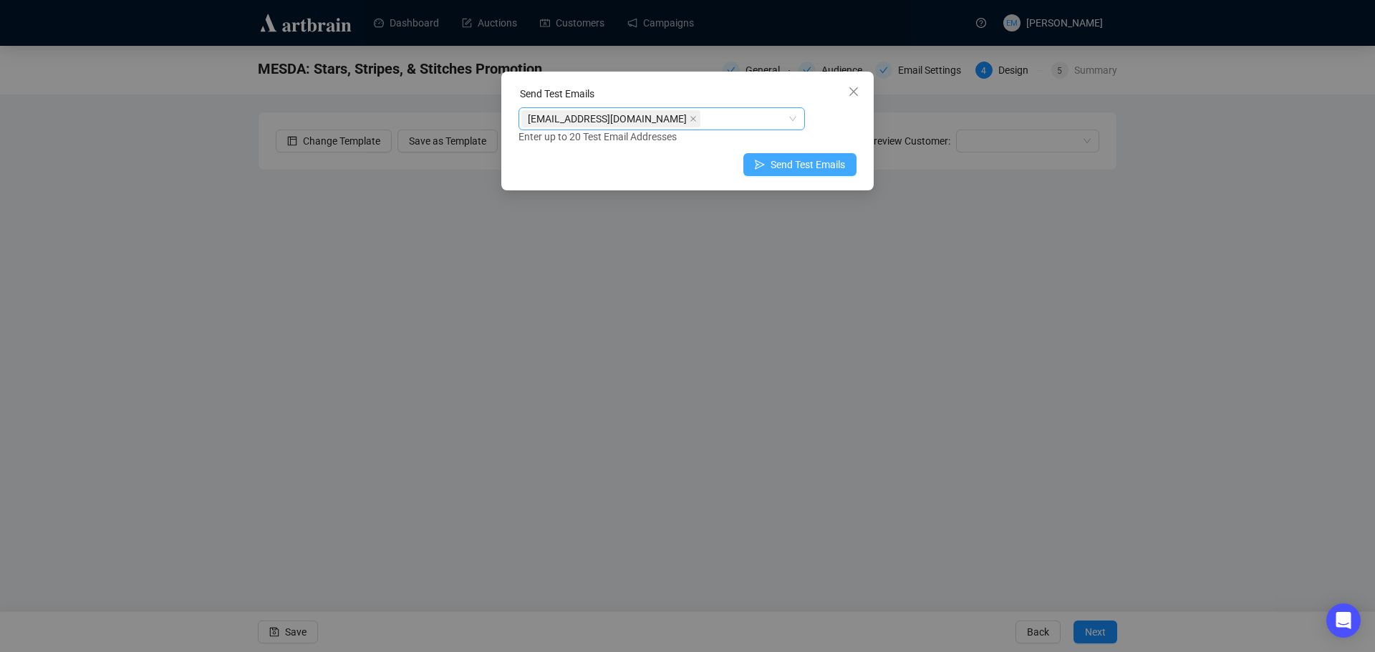
click at [787, 160] on span "Send Test Emails" at bounding box center [807, 165] width 74 height 16
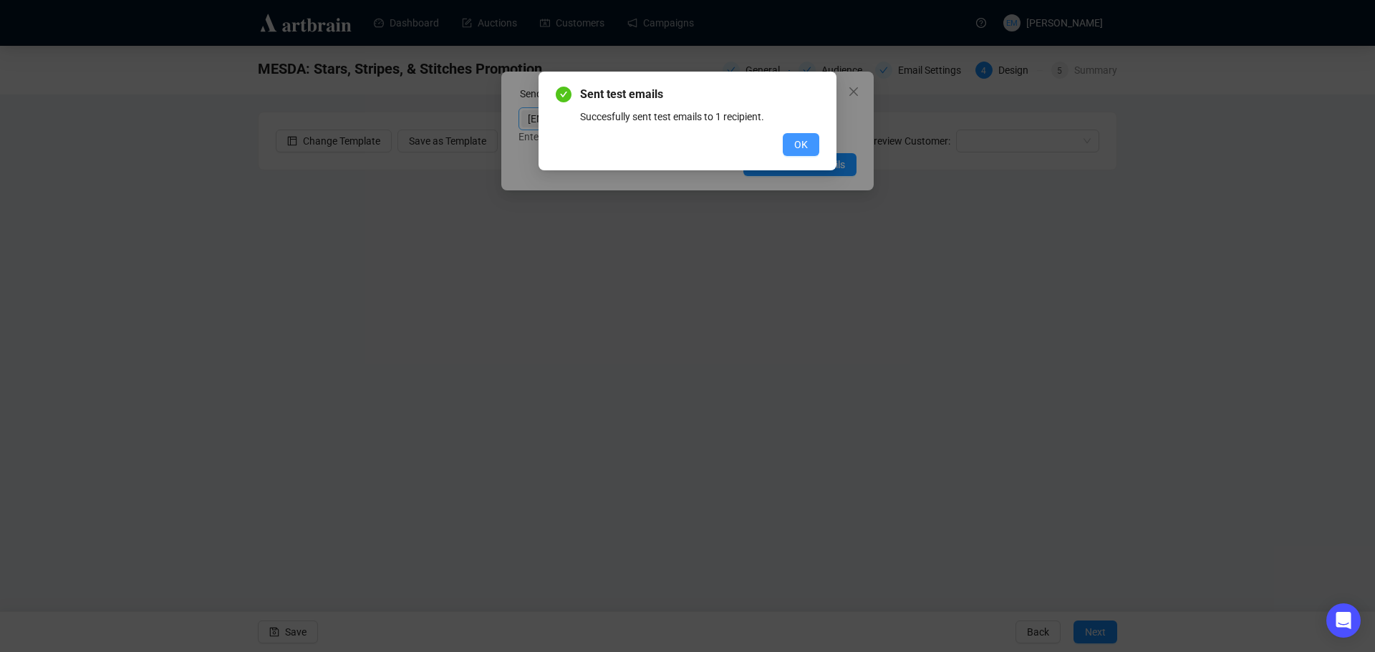
click at [797, 141] on span "OK" at bounding box center [801, 145] width 14 height 16
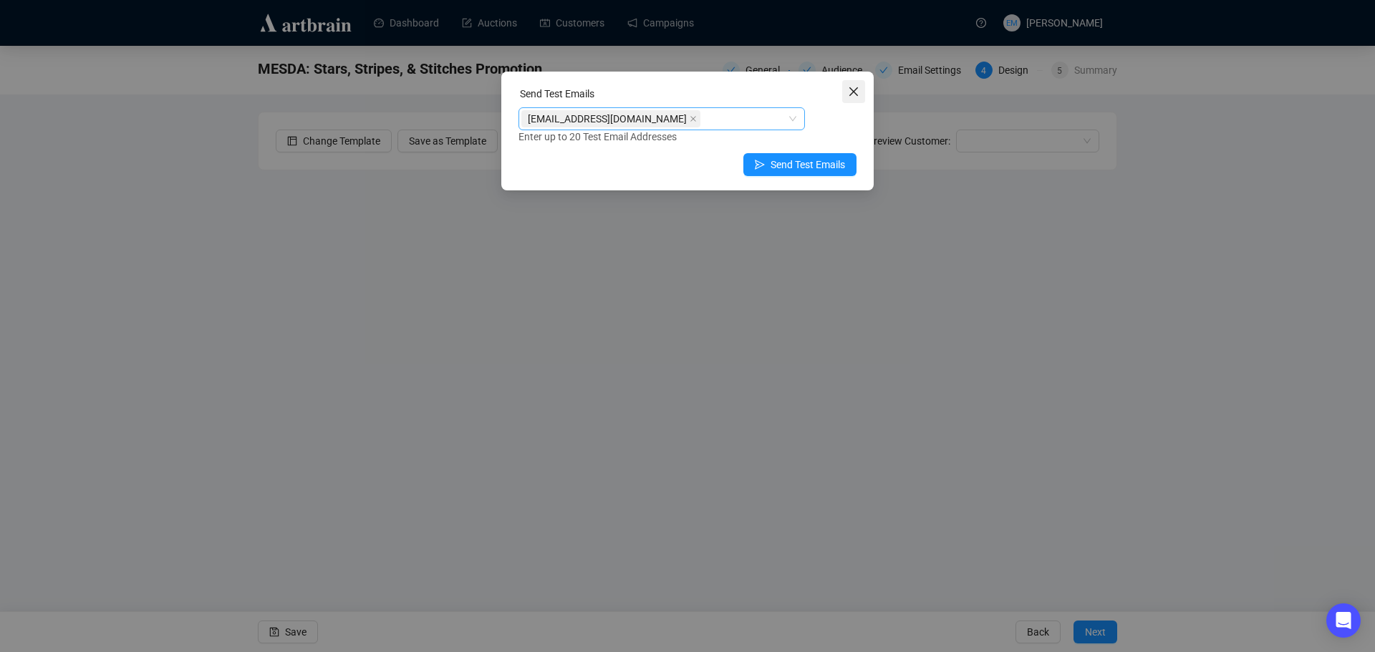
click at [855, 89] on icon "close" at bounding box center [853, 91] width 11 height 11
